Goal: Find specific page/section: Find specific page/section

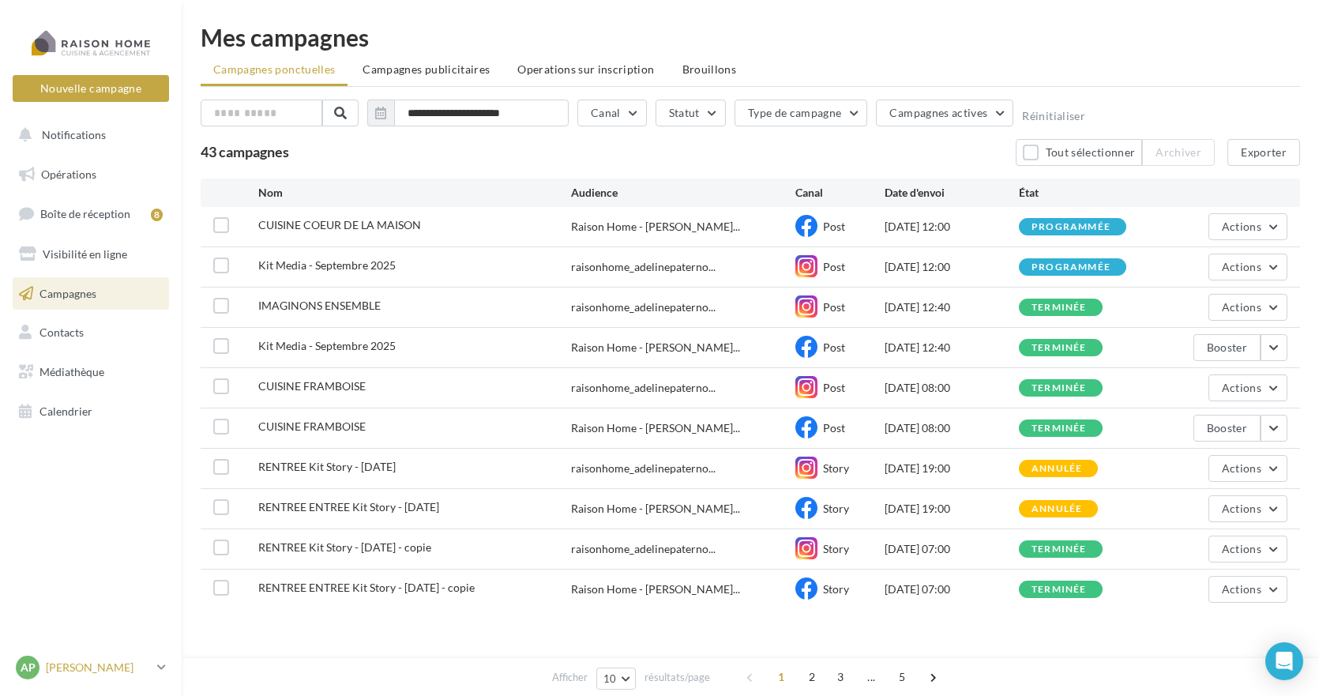
click at [70, 662] on p "[PERSON_NAME]" at bounding box center [98, 668] width 105 height 16
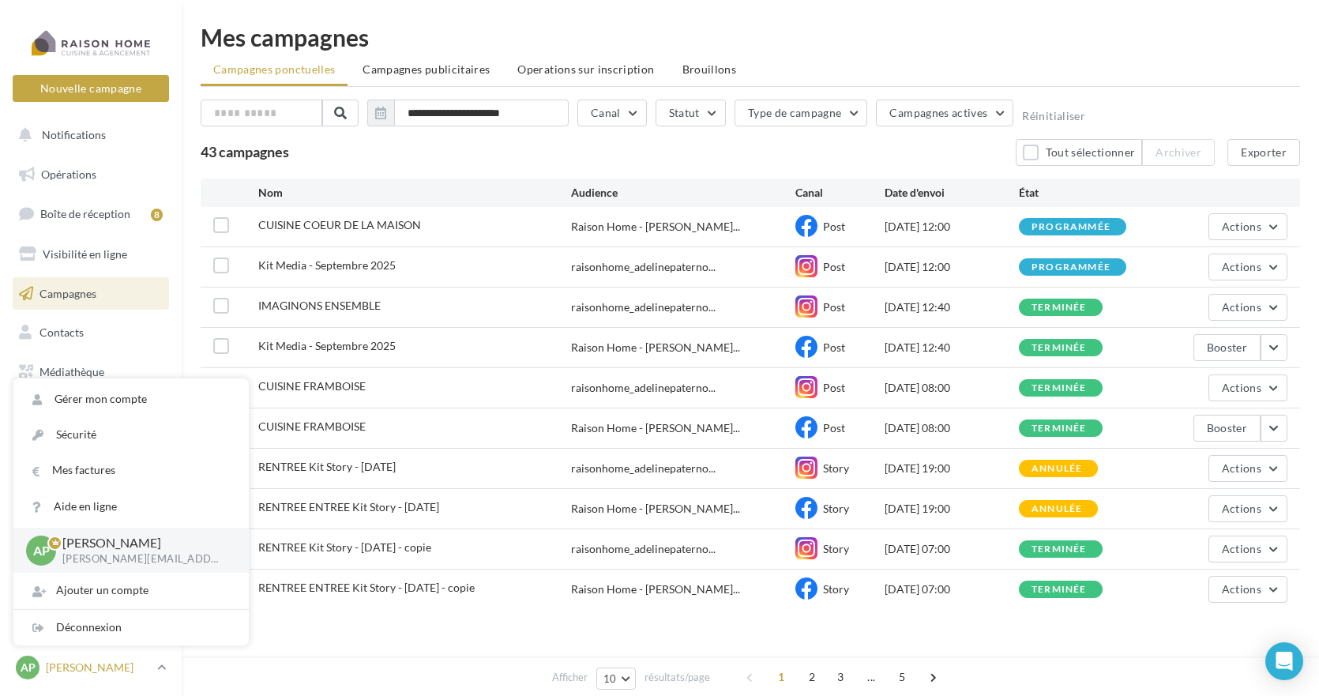
click at [70, 662] on p "[PERSON_NAME]" at bounding box center [98, 668] width 105 height 16
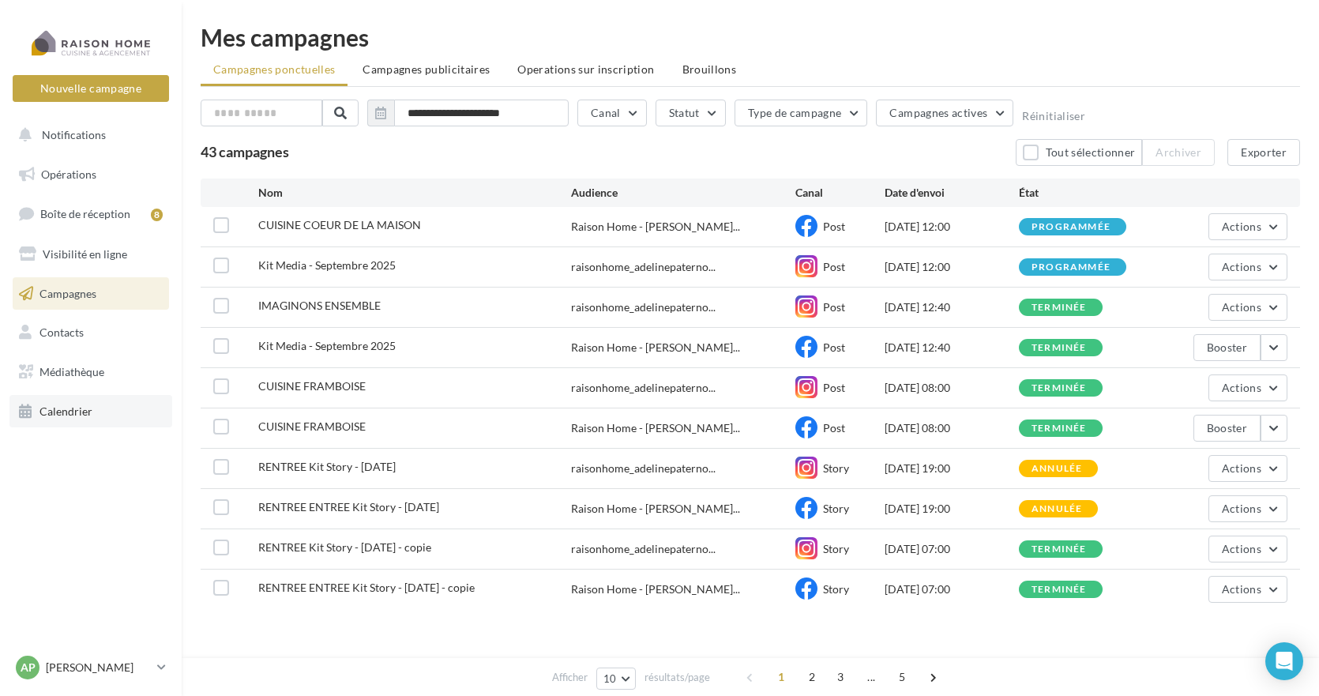
click at [82, 406] on span "Calendrier" at bounding box center [65, 410] width 53 height 13
